Goal: Information Seeking & Learning: Learn about a topic

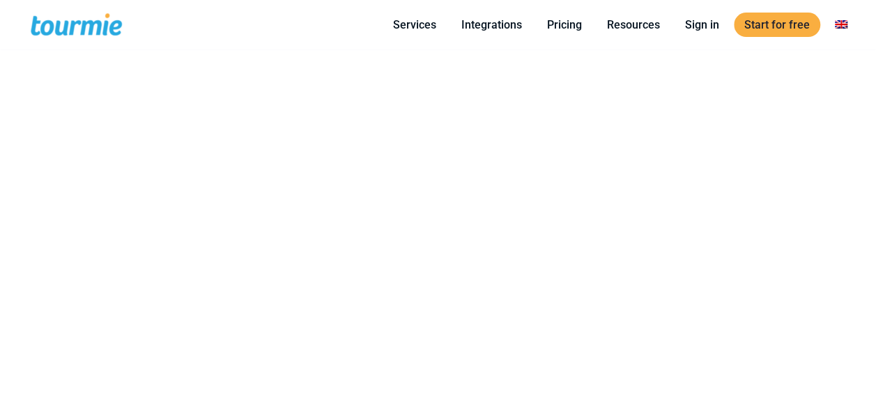
scroll to position [855, 0]
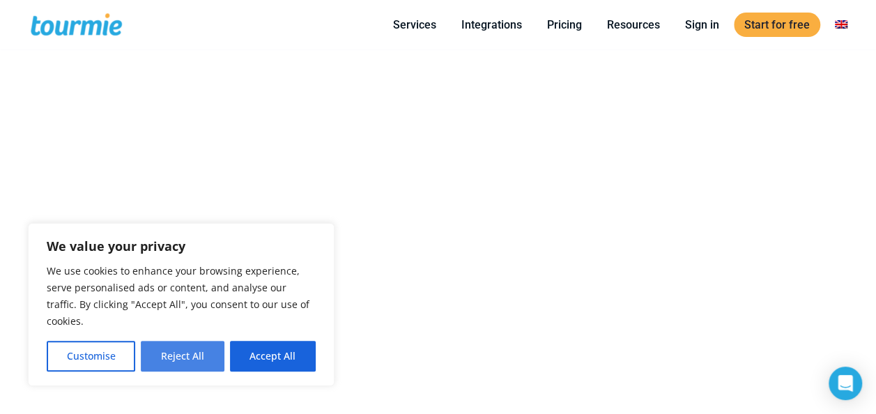
click at [192, 360] on button "Reject All" at bounding box center [182, 356] width 83 height 31
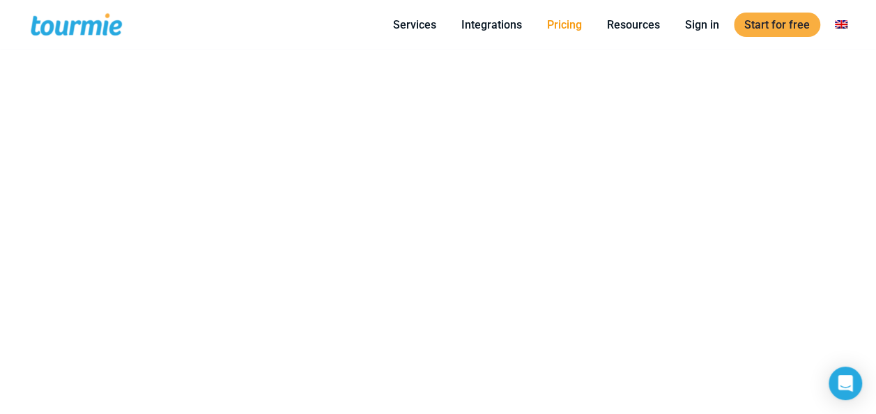
click at [562, 26] on link "Pricing" at bounding box center [565, 24] width 56 height 17
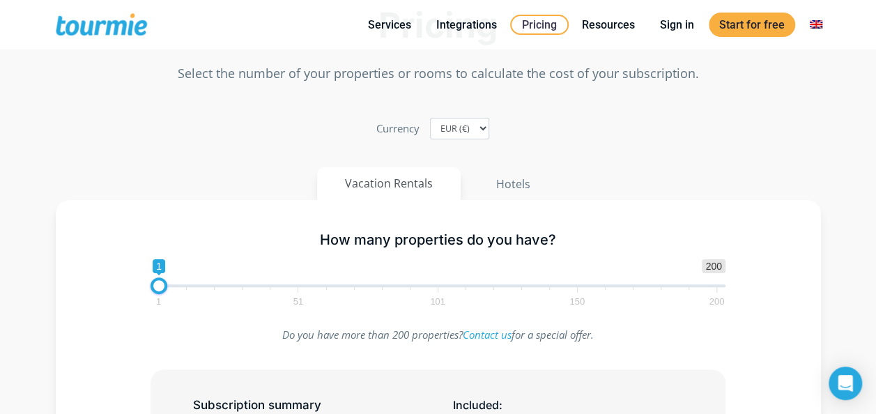
scroll to position [53, 0]
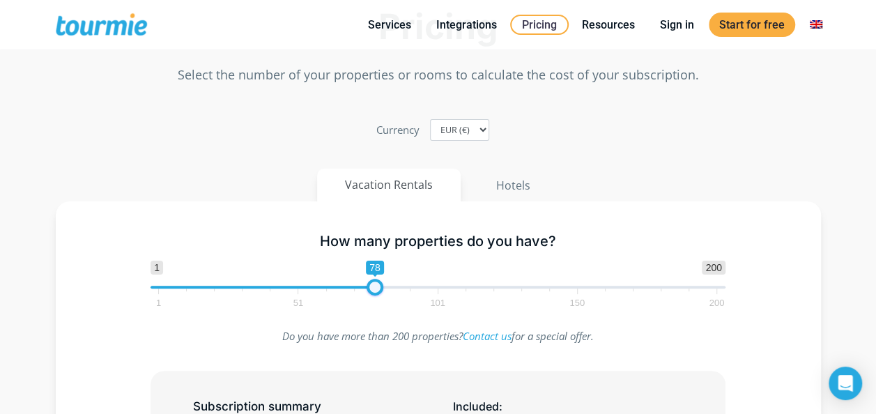
type input "77"
drag, startPoint x: 161, startPoint y: 280, endPoint x: 375, endPoint y: 279, distance: 214.1
click at [375, 279] on span at bounding box center [372, 287] width 17 height 17
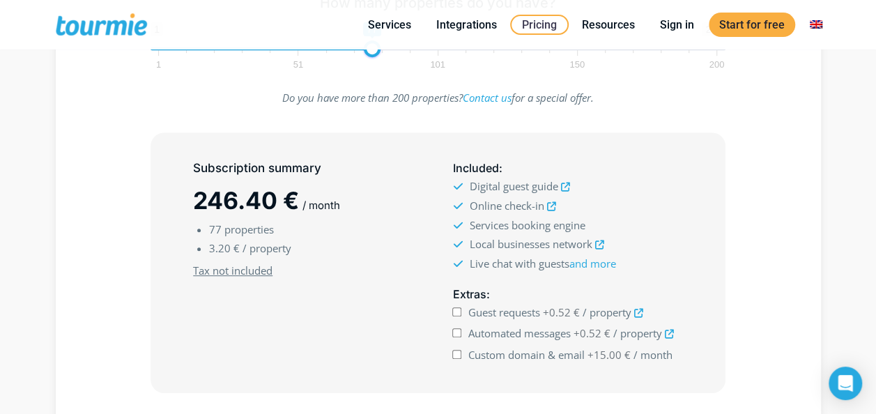
scroll to position [301, 0]
